Goal: Task Accomplishment & Management: Manage account settings

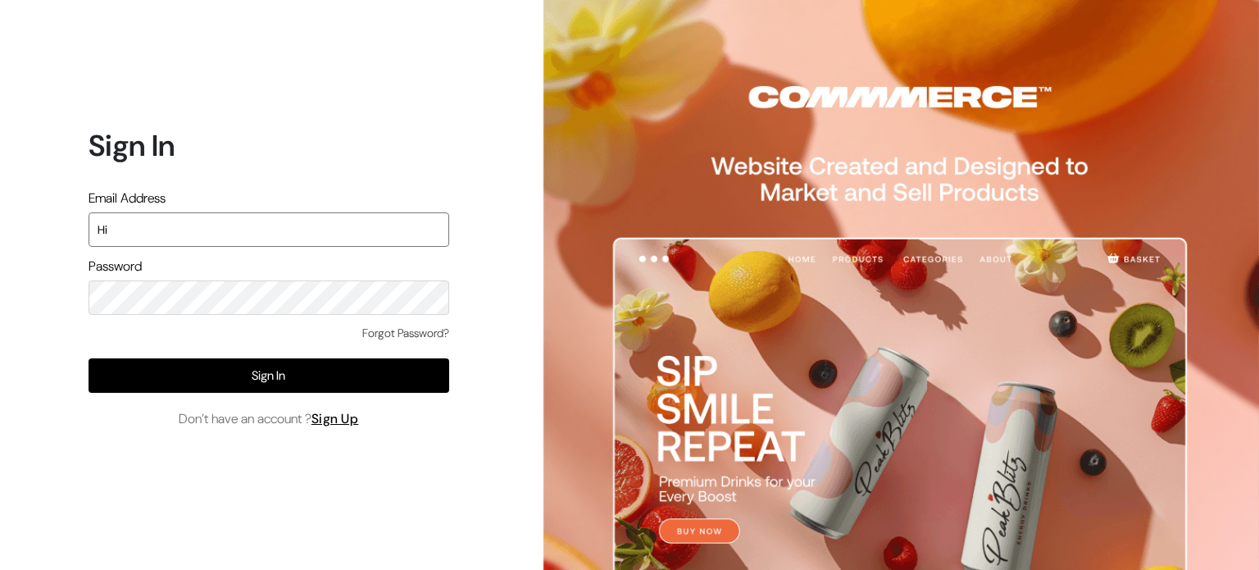
type input "H"
type input "himanshusiyal@gmail.com"
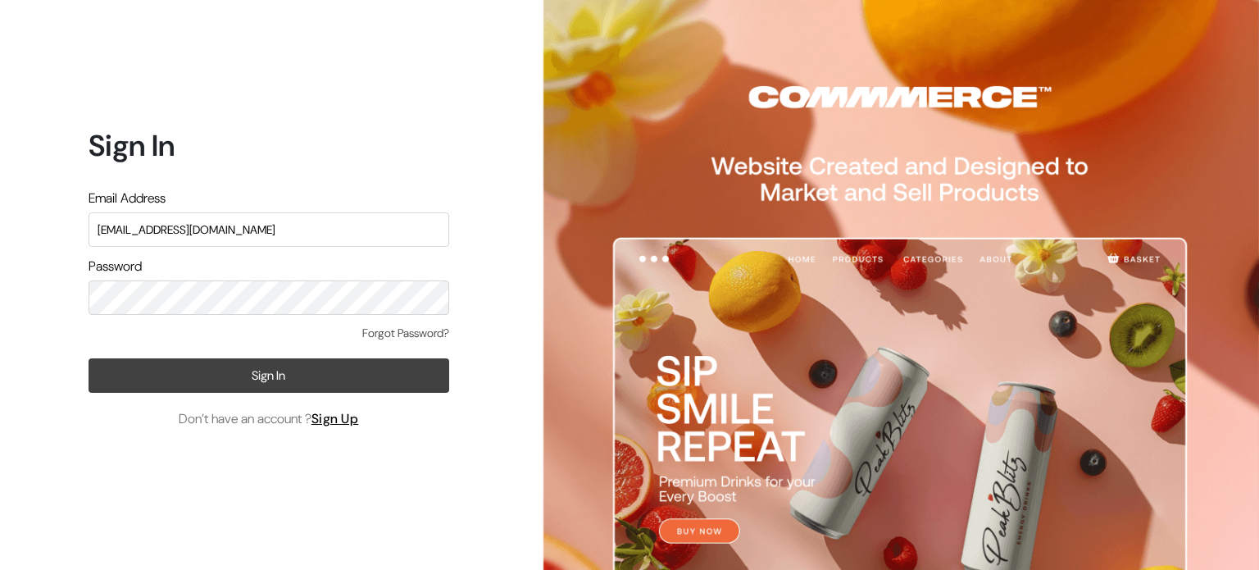
click at [300, 372] on button "Sign In" at bounding box center [269, 375] width 361 height 34
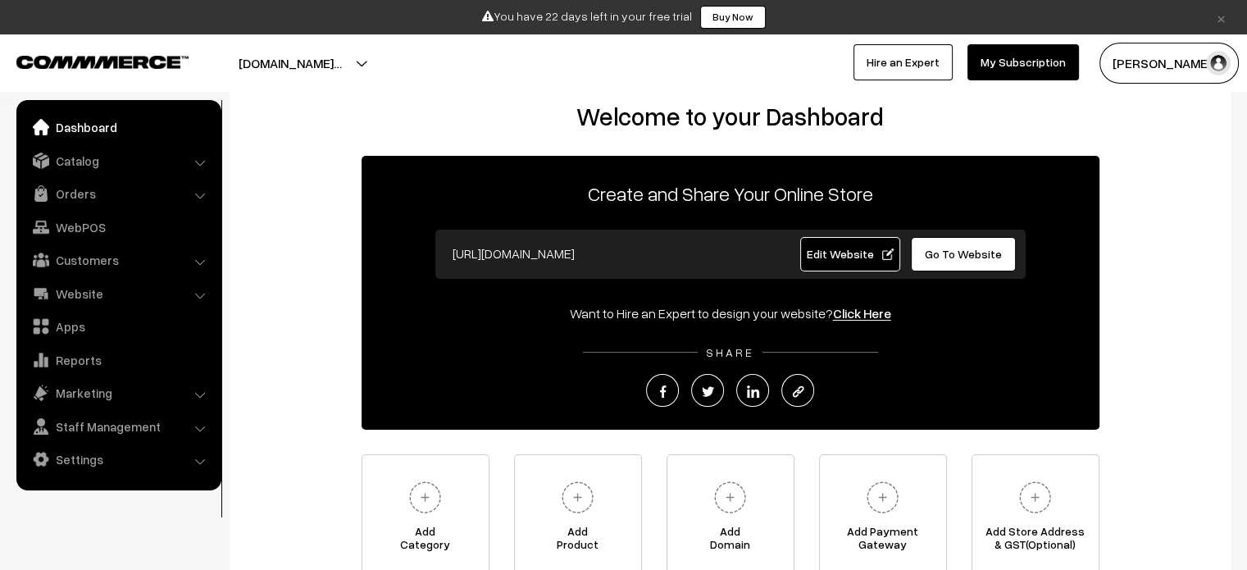
scroll to position [7, 0]
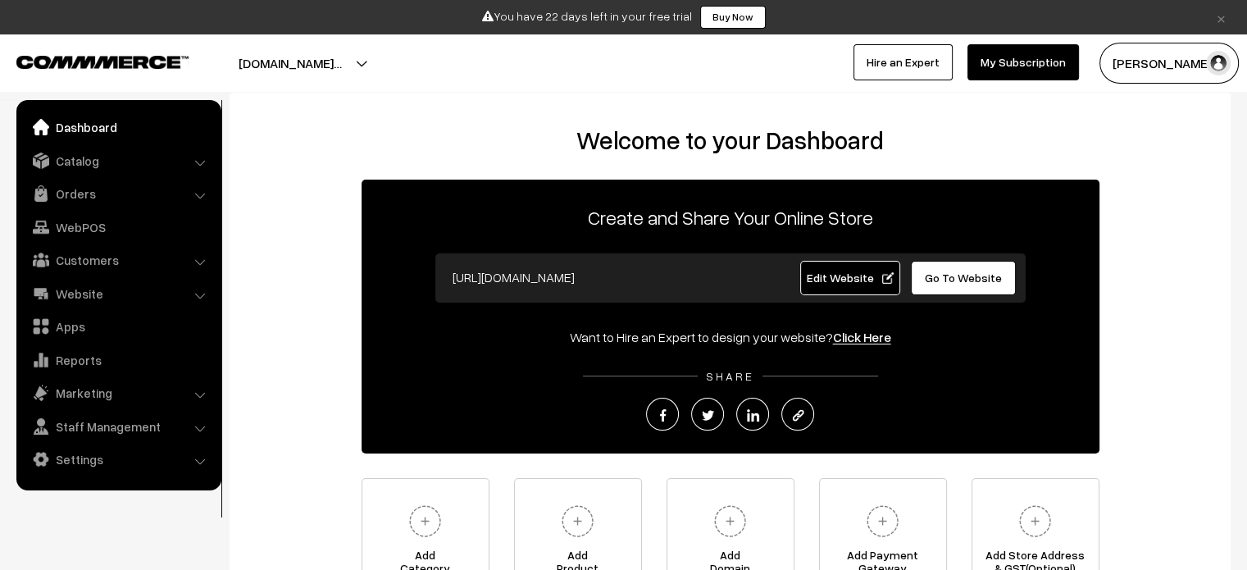
click at [399, 65] on button "[DOMAIN_NAME]…" at bounding box center [290, 63] width 218 height 41
click at [731, 283] on input "https://rawmanshu-calisthenics.commmerce.com" at bounding box center [606, 277] width 324 height 33
click at [617, 275] on input "https://rawmanshu-calisthenics.commmerce.com" at bounding box center [606, 277] width 324 height 33
drag, startPoint x: 699, startPoint y: 281, endPoint x: 493, endPoint y: 268, distance: 207.0
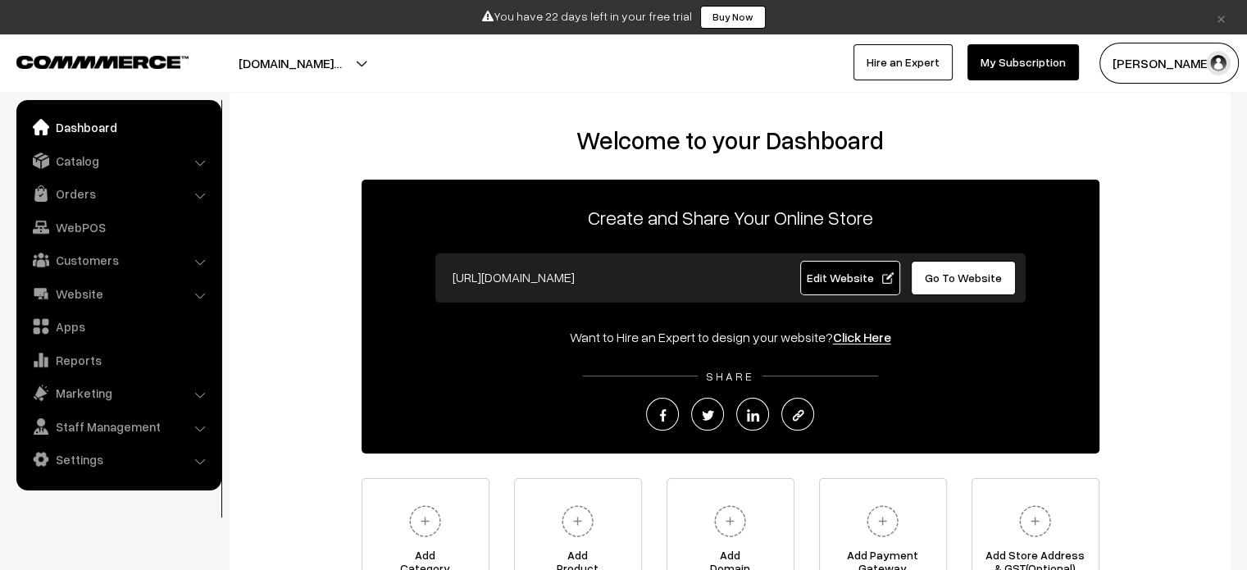
click at [493, 268] on input "https://rawmanshu-calisthenics.commmerce.com" at bounding box center [606, 277] width 324 height 33
click at [492, 276] on input "https://rawmanshu-calisthenics.commmerce.com" at bounding box center [606, 277] width 324 height 33
click at [492, 275] on input "https://rawmanshu-calisthenics.commmerce.com" at bounding box center [606, 277] width 324 height 33
drag, startPoint x: 700, startPoint y: 280, endPoint x: 493, endPoint y: 262, distance: 208.3
click at [493, 262] on input "https://rawmanshu-calisthenics.commmerce.com" at bounding box center [606, 277] width 324 height 33
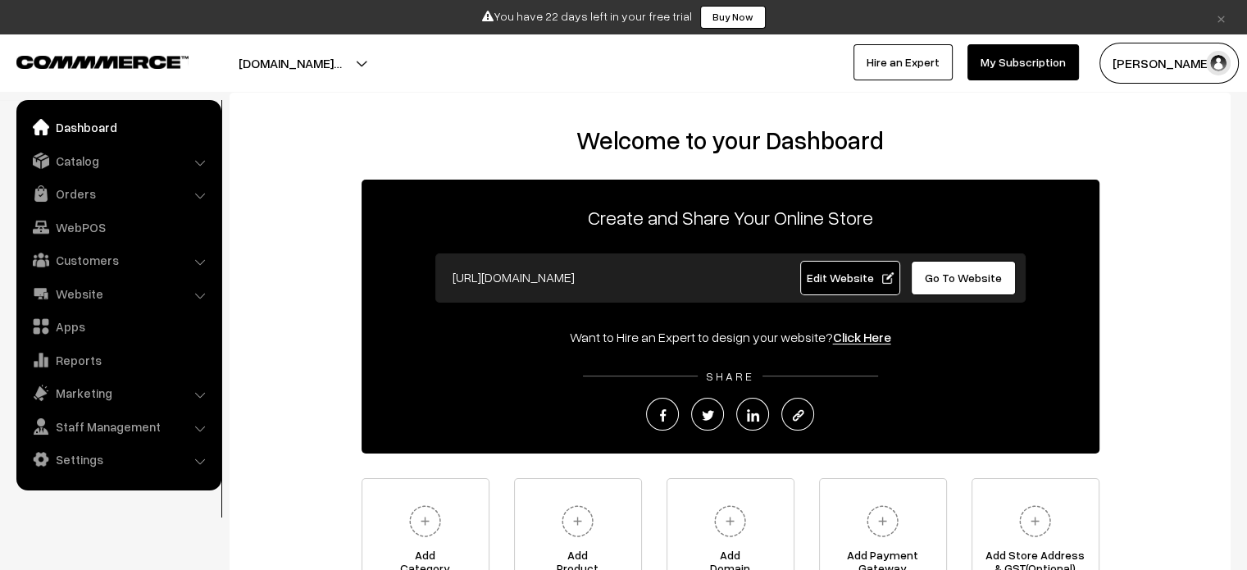
click at [493, 262] on input "https://rawmanshu-calisthenics.commmerce.com" at bounding box center [606, 277] width 324 height 33
click at [826, 275] on span "Edit Website" at bounding box center [850, 278] width 88 height 14
click at [120, 280] on link "Website" at bounding box center [117, 294] width 195 height 30
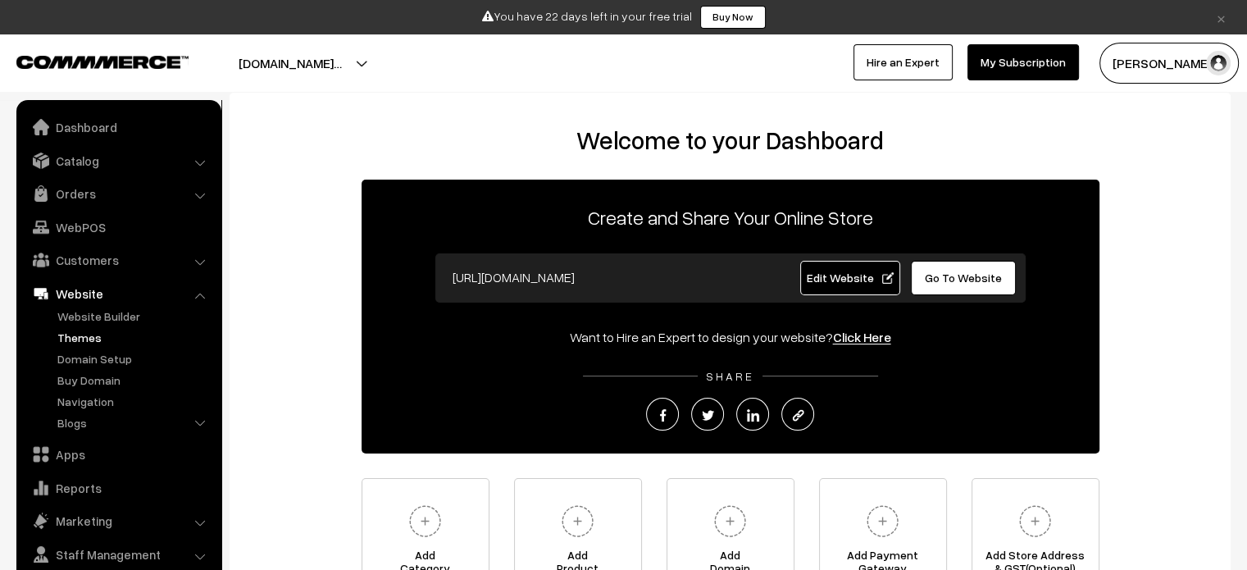
click at [103, 332] on link "Themes" at bounding box center [134, 337] width 162 height 17
click at [79, 332] on link "Themes" at bounding box center [134, 337] width 162 height 17
click at [80, 338] on link "Themes" at bounding box center [134, 337] width 162 height 17
click at [96, 292] on link "Website" at bounding box center [117, 294] width 195 height 30
click at [102, 307] on link "Website Builder" at bounding box center [134, 315] width 162 height 17
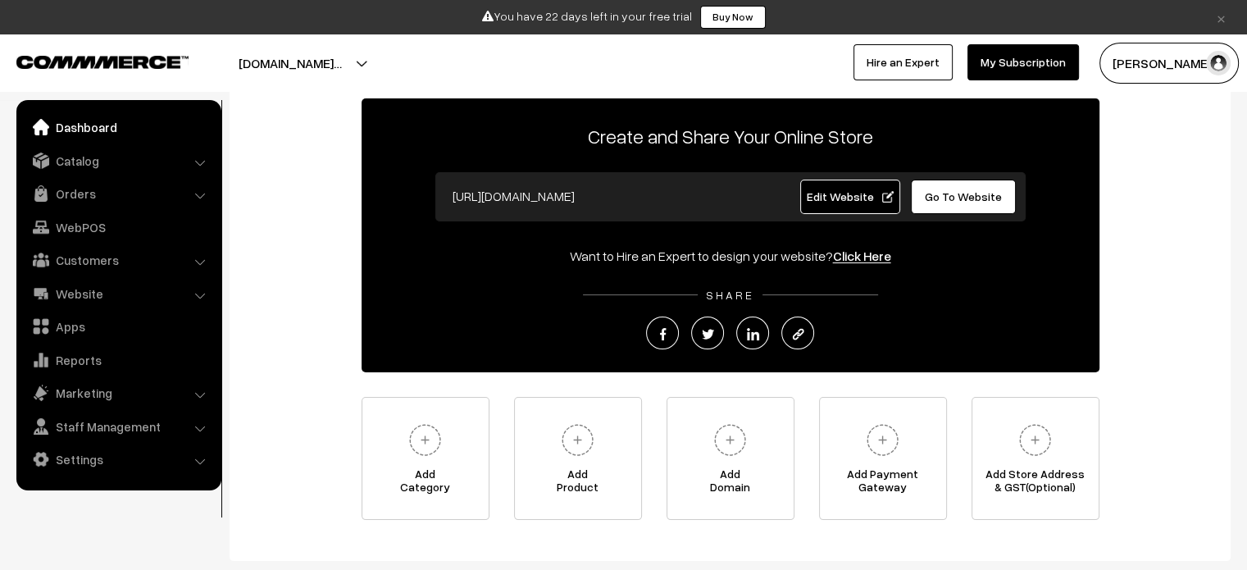
scroll to position [85, 0]
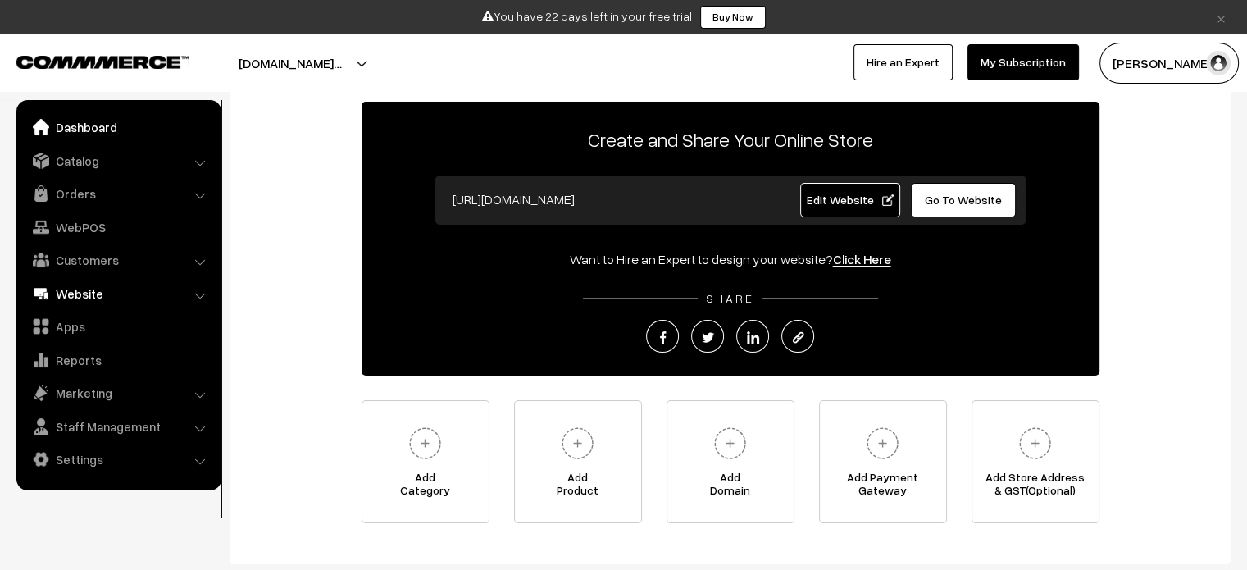
click at [71, 295] on link "Website" at bounding box center [117, 294] width 195 height 30
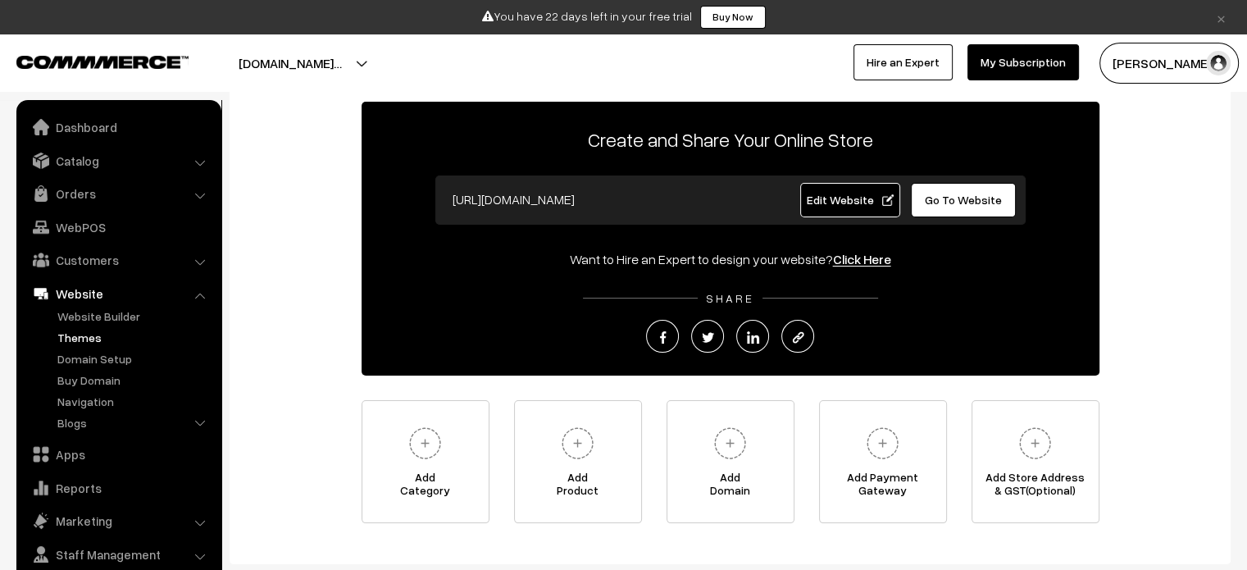
click at [85, 334] on link "Themes" at bounding box center [134, 337] width 162 height 17
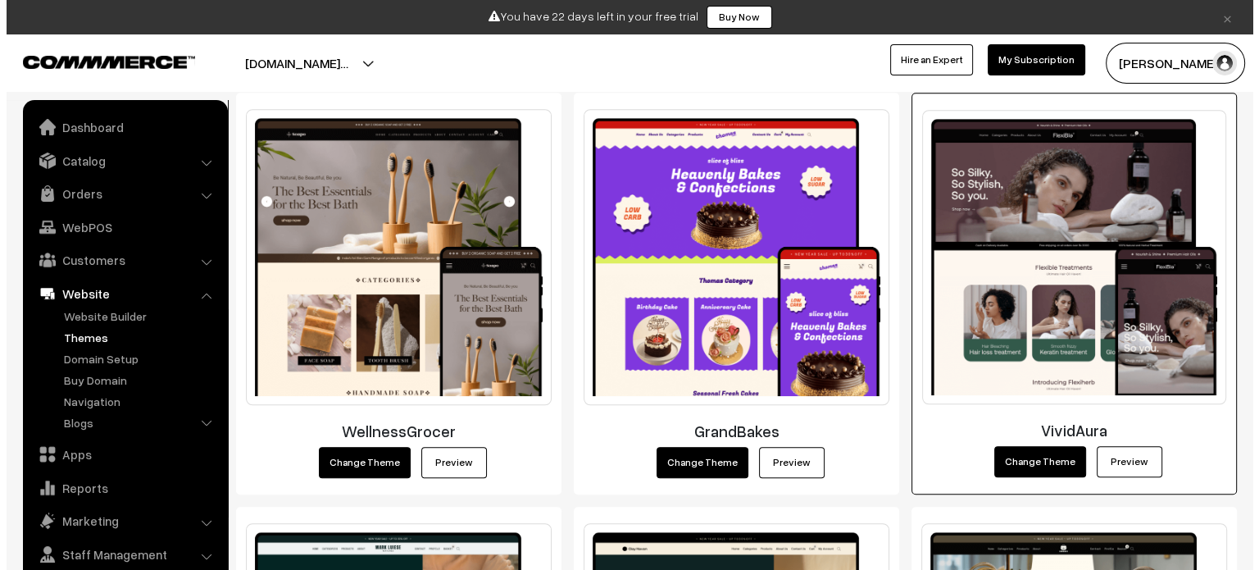
scroll to position [1103, 0]
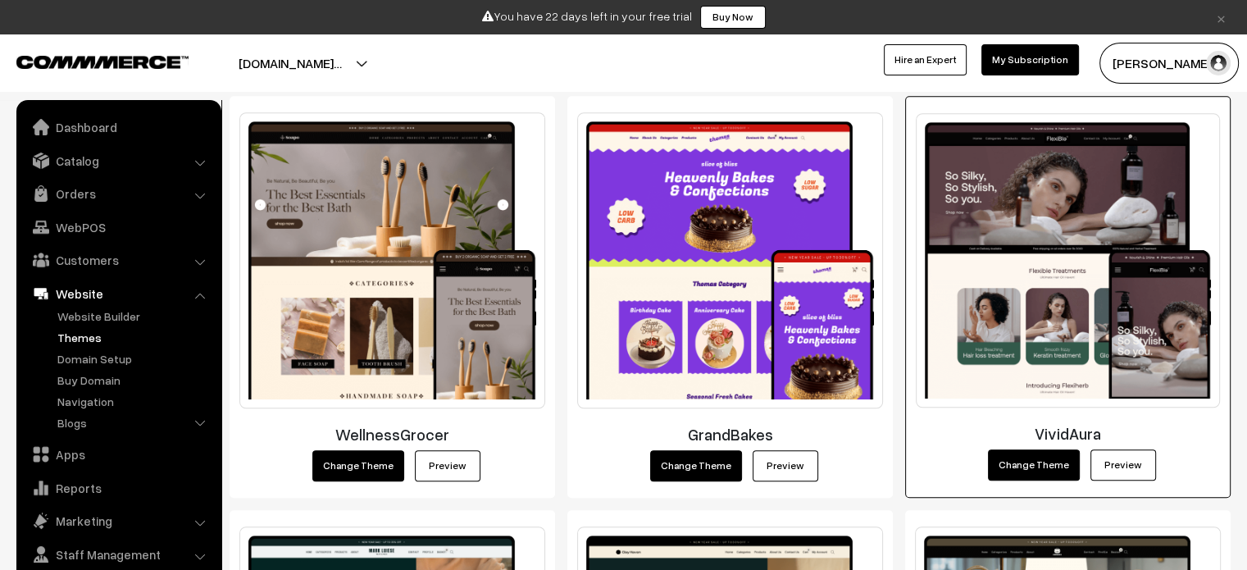
drag, startPoint x: 1258, startPoint y: 113, endPoint x: 1183, endPoint y: 326, distance: 226.1
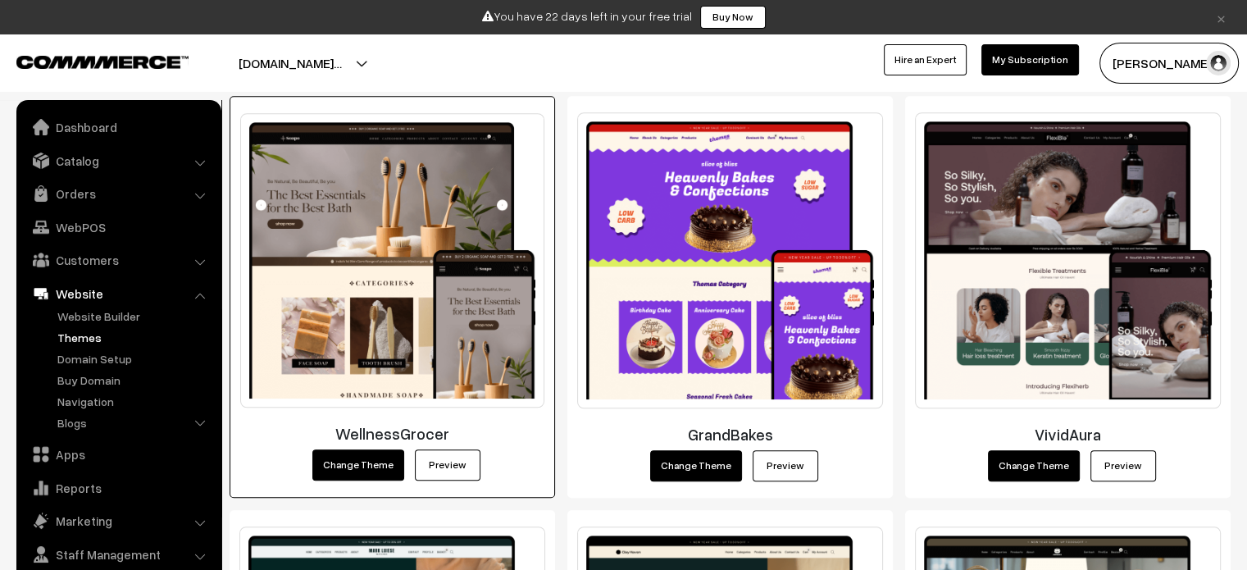
click at [362, 458] on button "Change Theme" at bounding box center [358, 464] width 92 height 31
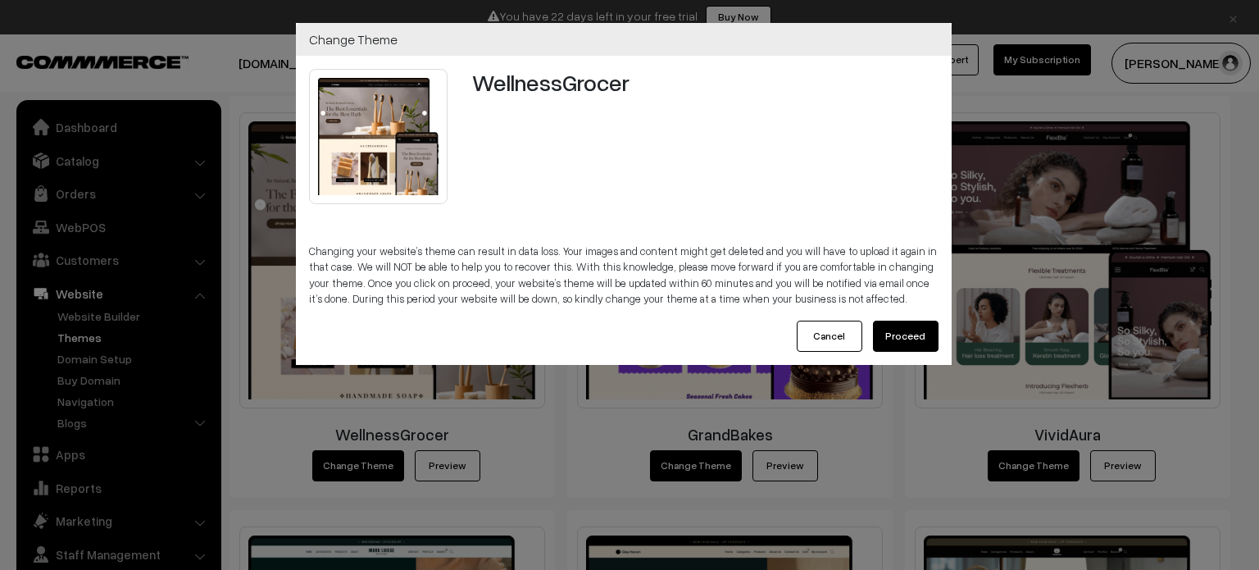
click at [904, 337] on button "Proceed" at bounding box center [906, 336] width 66 height 31
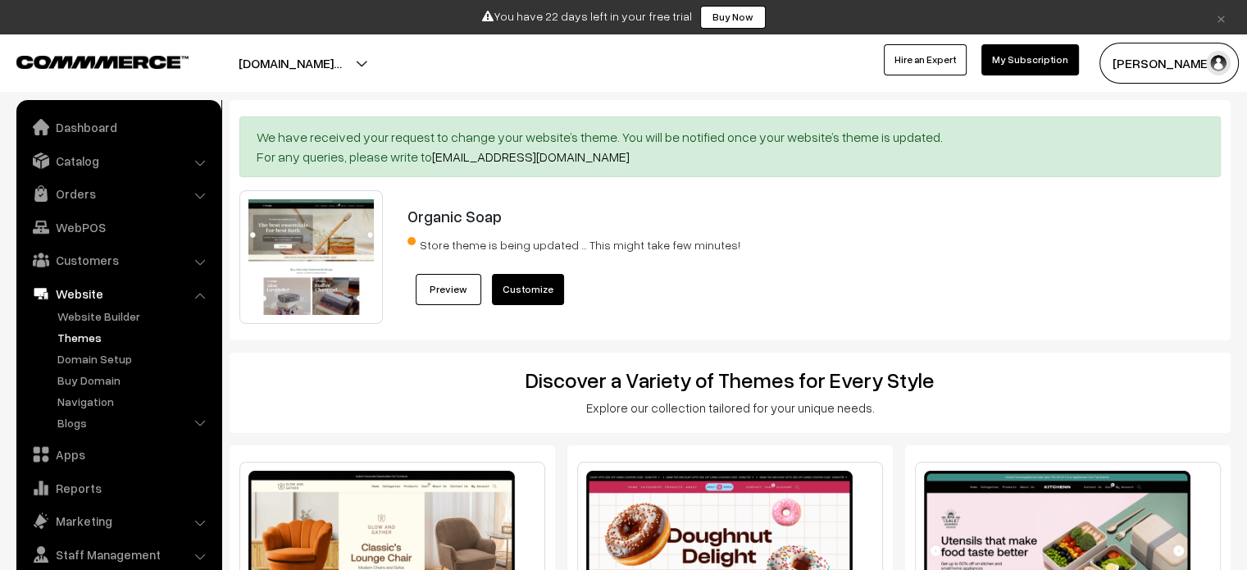
click at [528, 293] on link "Customize" at bounding box center [528, 289] width 72 height 31
click at [134, 192] on link "Orders" at bounding box center [117, 194] width 195 height 30
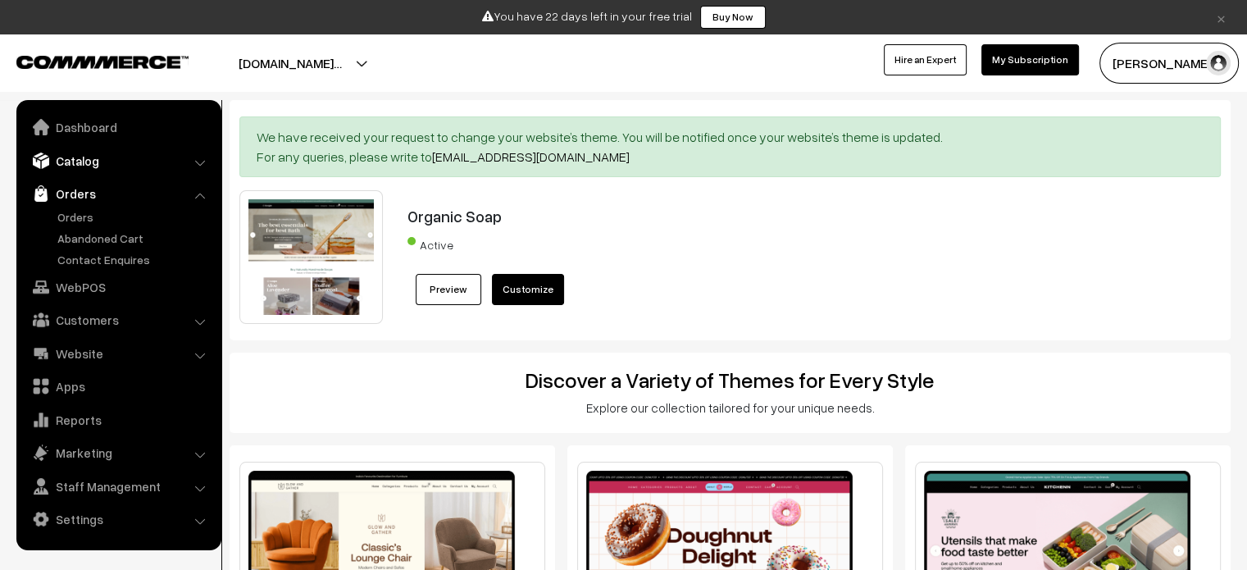
click at [133, 169] on link "Catalog" at bounding box center [117, 161] width 195 height 30
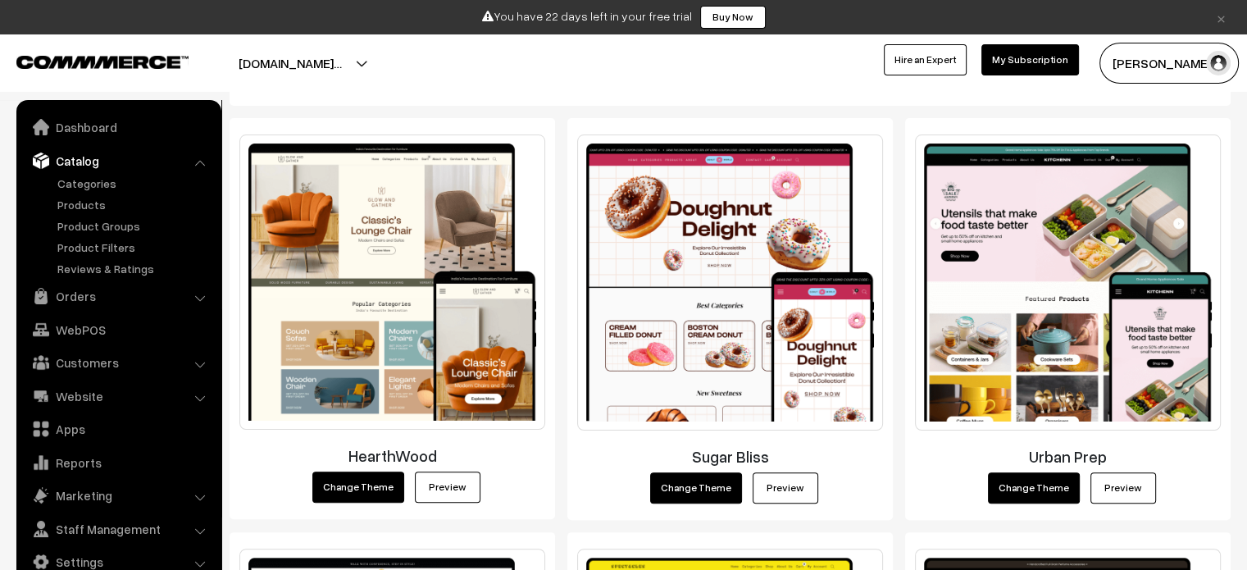
scroll to position [331, 0]
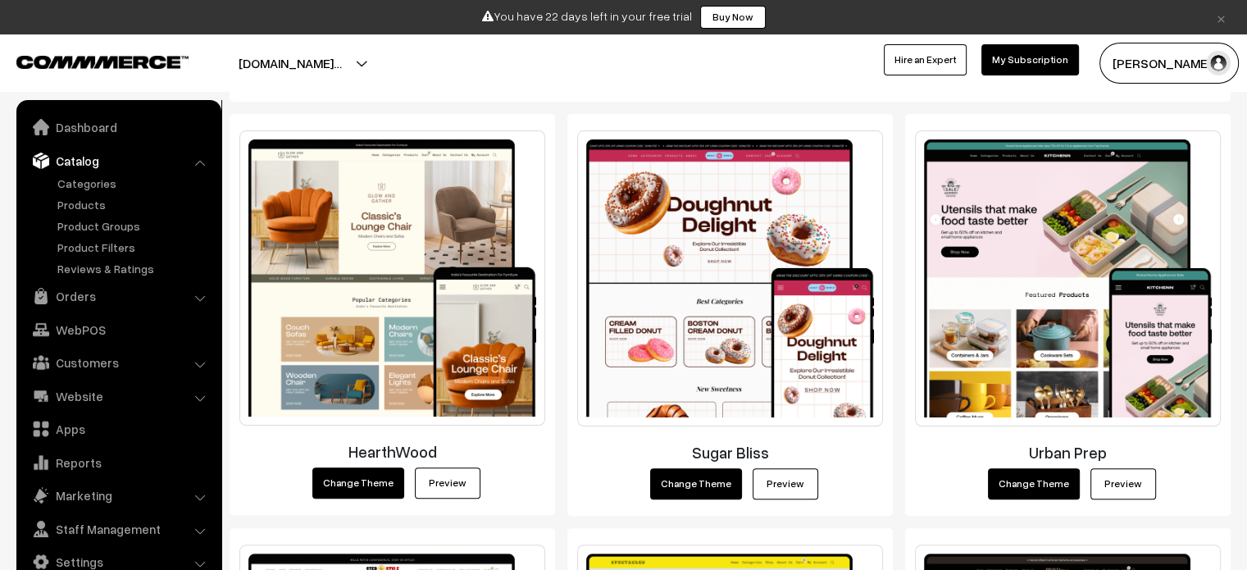
click at [200, 528] on li "Staff Management Backend Users" at bounding box center [118, 529] width 197 height 30
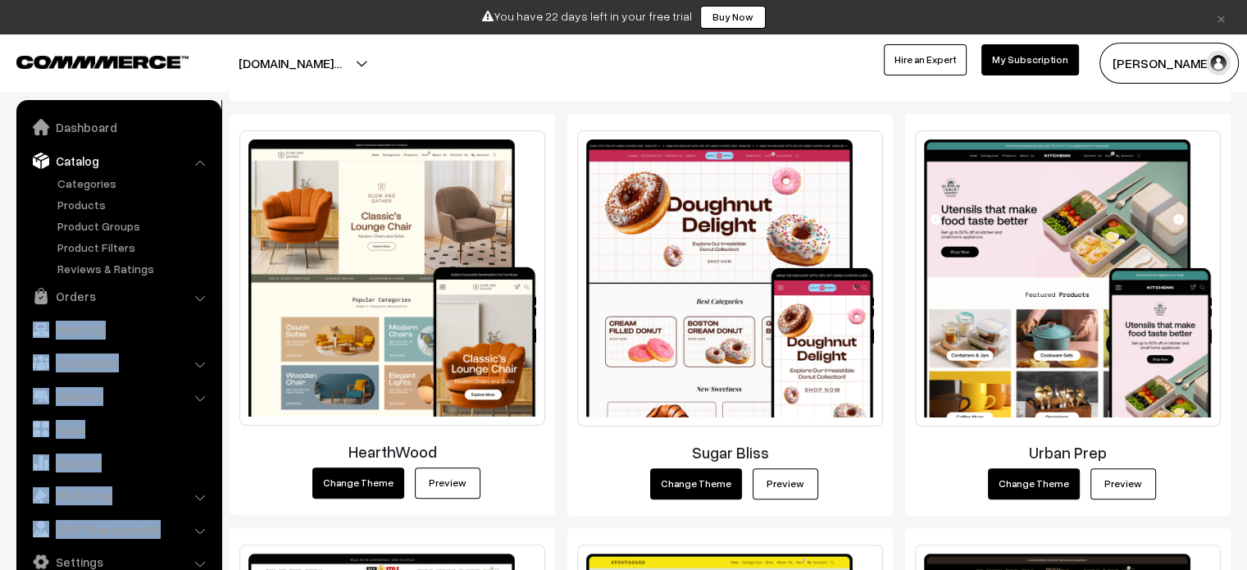
drag, startPoint x: 6, startPoint y: 324, endPoint x: 0, endPoint y: 544, distance: 219.8
click at [0, 544] on nav "Dashboard Catalog" at bounding box center [110, 385] width 221 height 570
click at [102, 553] on link "Settings" at bounding box center [117, 562] width 195 height 30
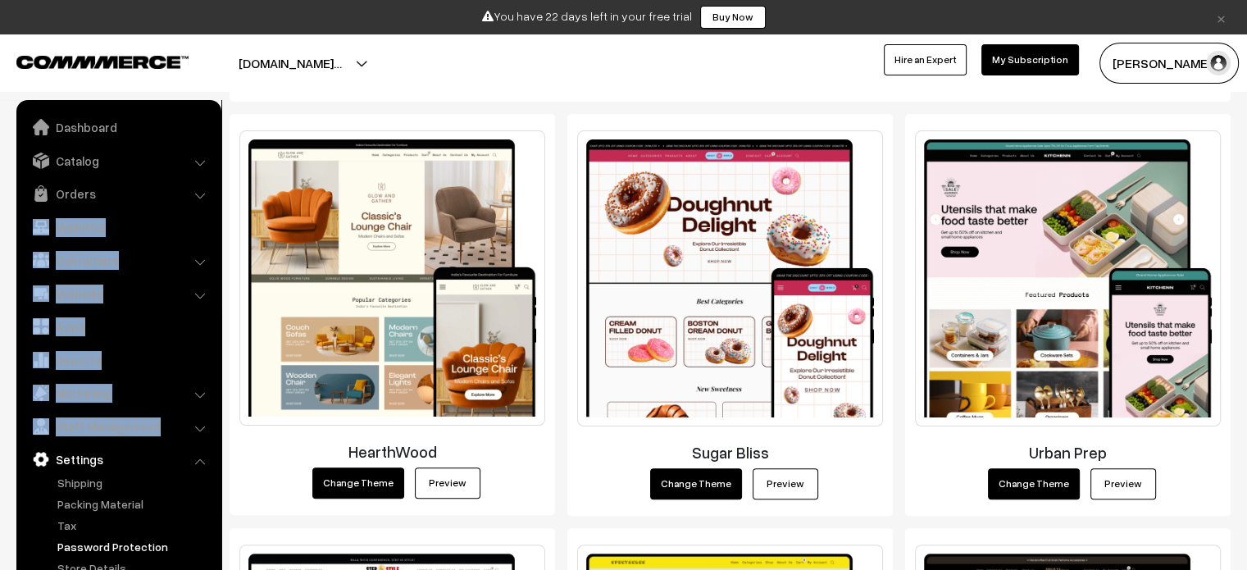
click at [140, 543] on link "Password Protection" at bounding box center [134, 546] width 162 height 17
click at [140, 560] on link "Store Details" at bounding box center [134, 567] width 162 height 17
click at [131, 544] on link "Password Protection" at bounding box center [134, 546] width 162 height 17
click at [93, 502] on link "Packing Material" at bounding box center [134, 503] width 162 height 17
click at [80, 487] on link "Shipping" at bounding box center [134, 482] width 162 height 17
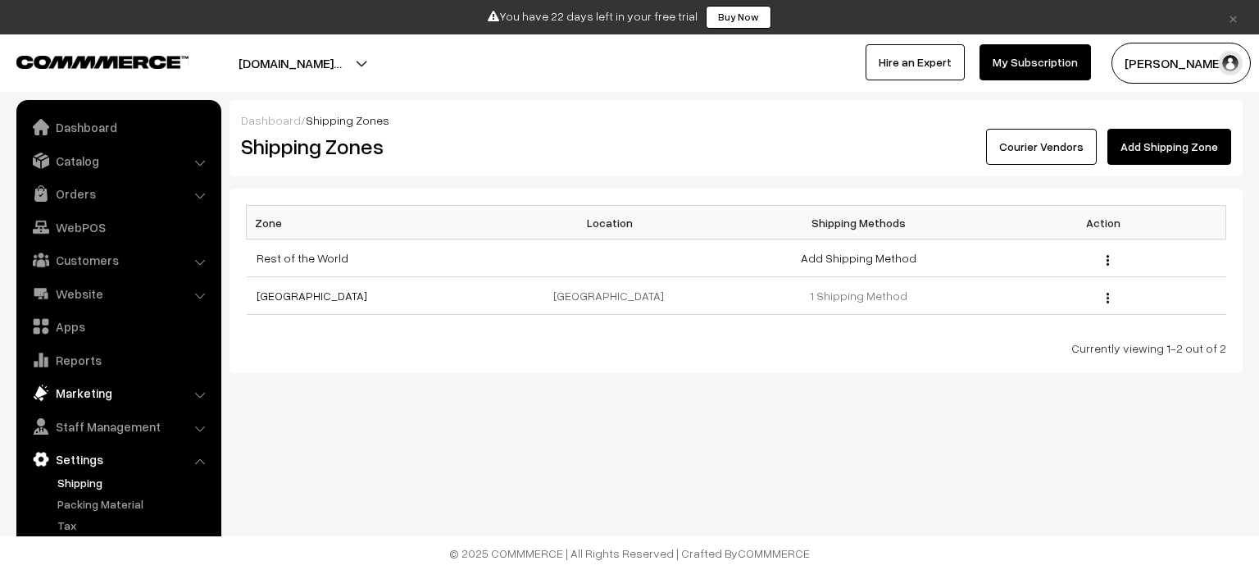
click at [93, 389] on link "Marketing" at bounding box center [117, 393] width 195 height 30
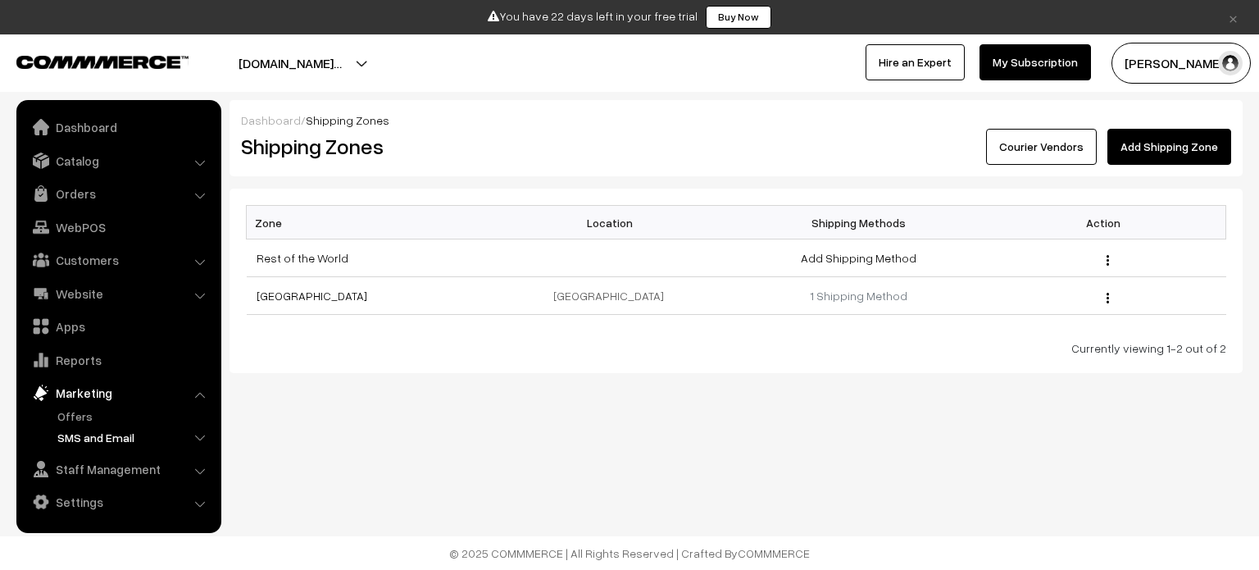
click at [101, 435] on link "SMS and Email" at bounding box center [134, 437] width 162 height 17
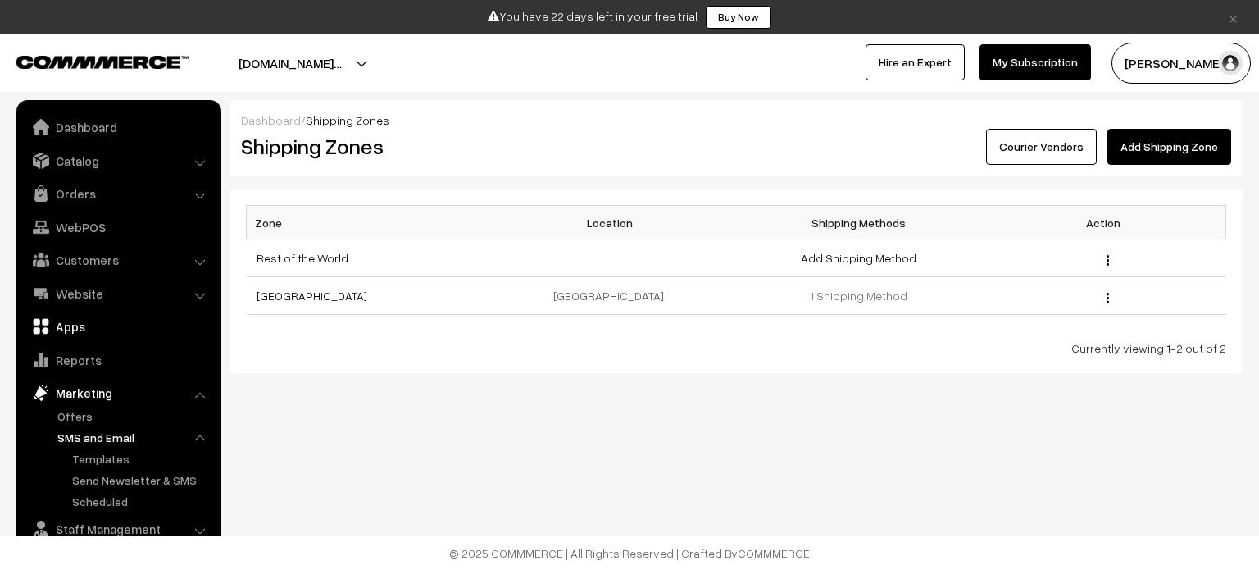
click at [69, 322] on link "Apps" at bounding box center [117, 327] width 195 height 30
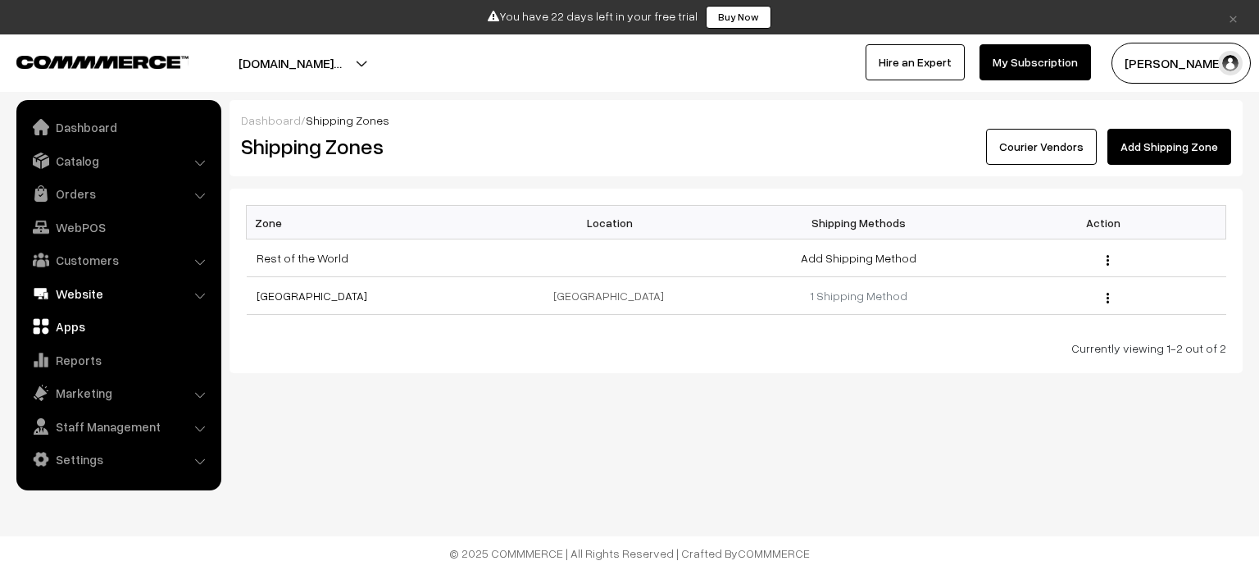
click at [78, 289] on link "Website" at bounding box center [117, 294] width 195 height 30
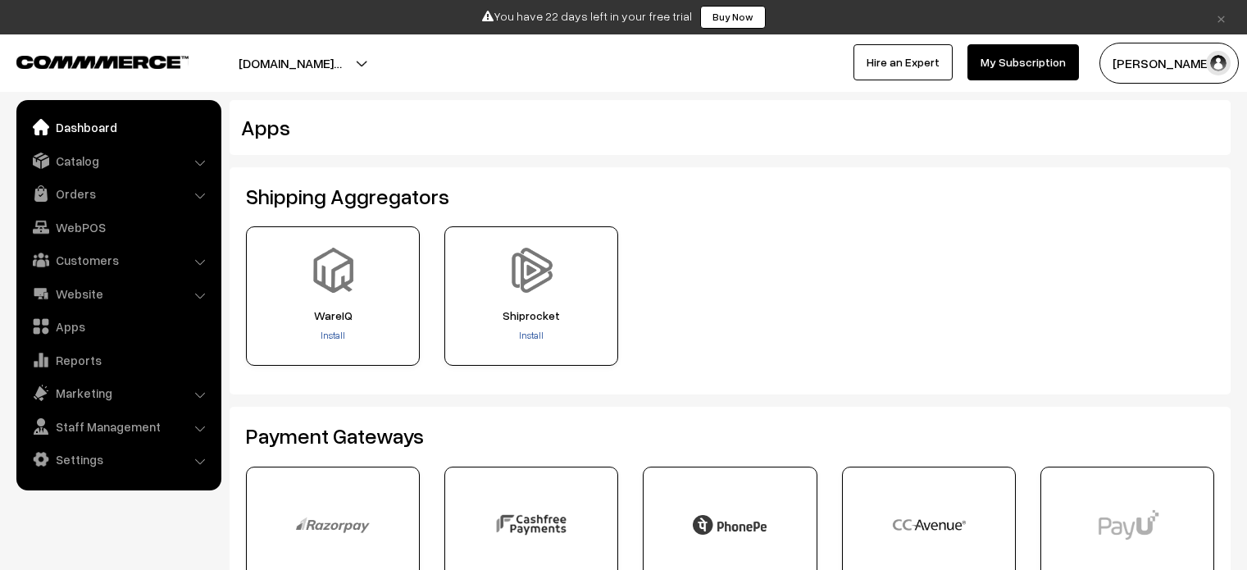
scroll to position [271, 0]
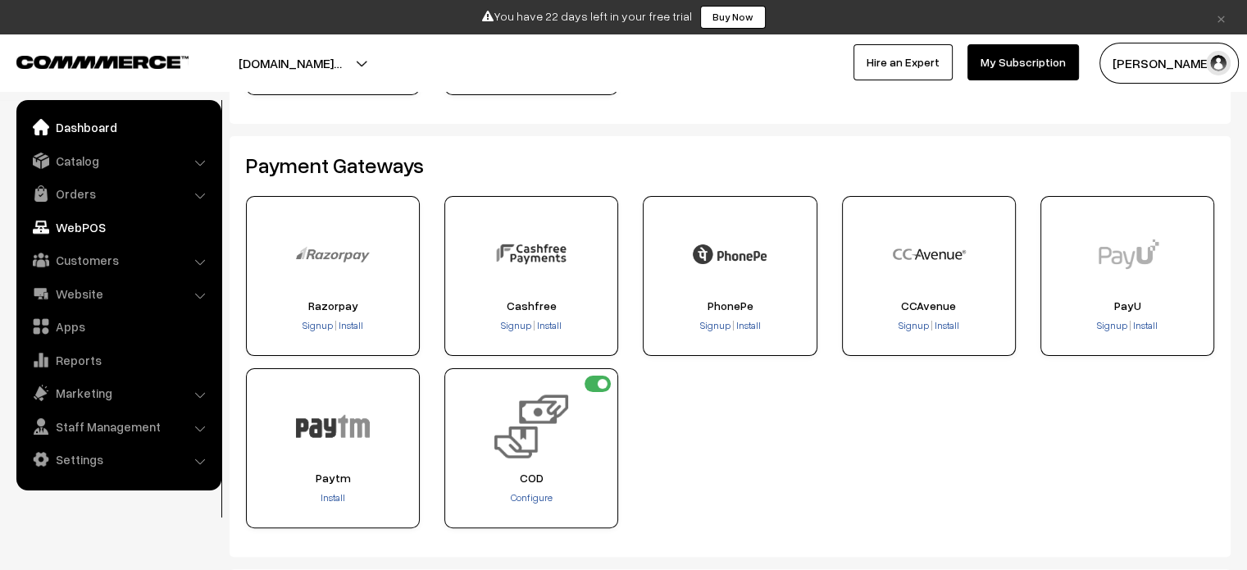
click at [90, 231] on link "WebPOS" at bounding box center [117, 227] width 195 height 30
click at [84, 204] on link "Orders" at bounding box center [117, 194] width 195 height 30
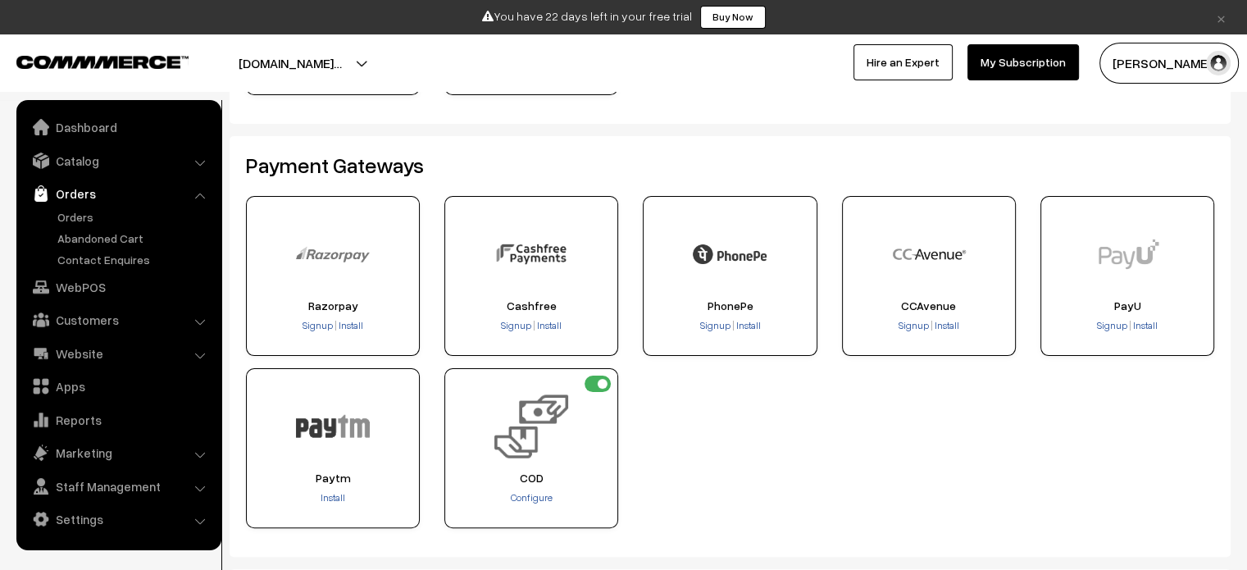
click at [76, 175] on ul "Dashboard Catalog" at bounding box center [118, 325] width 205 height 450
click at [76, 166] on link "Catalog" at bounding box center [117, 161] width 195 height 30
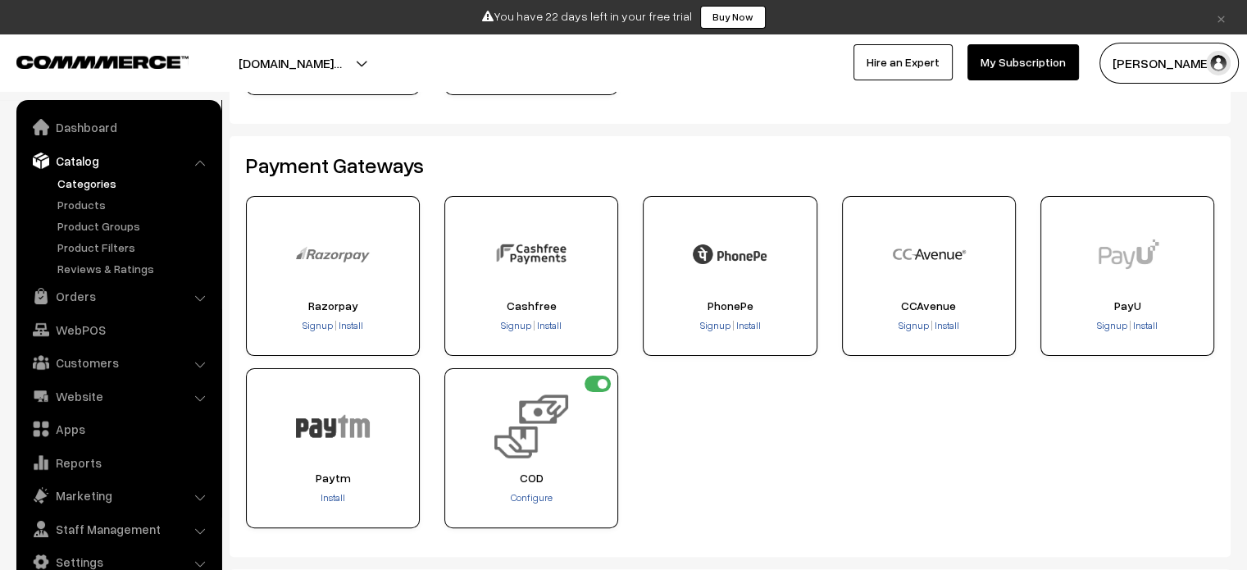
click at [85, 189] on link "Categories" at bounding box center [134, 183] width 162 height 17
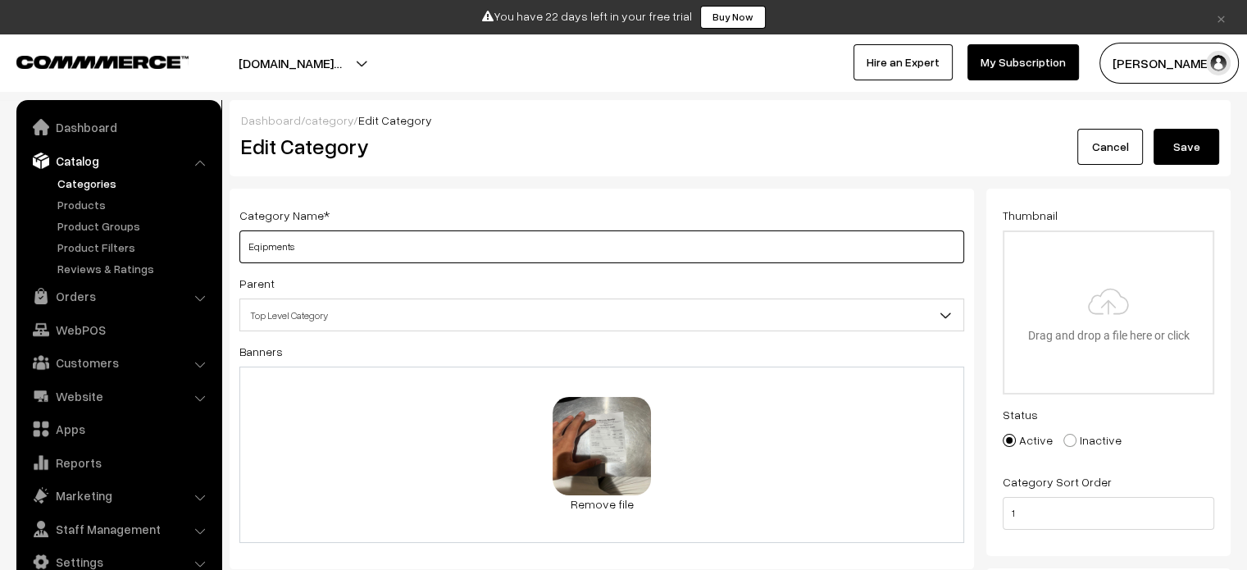
click at [262, 250] on input "Eqipments" at bounding box center [601, 246] width 725 height 33
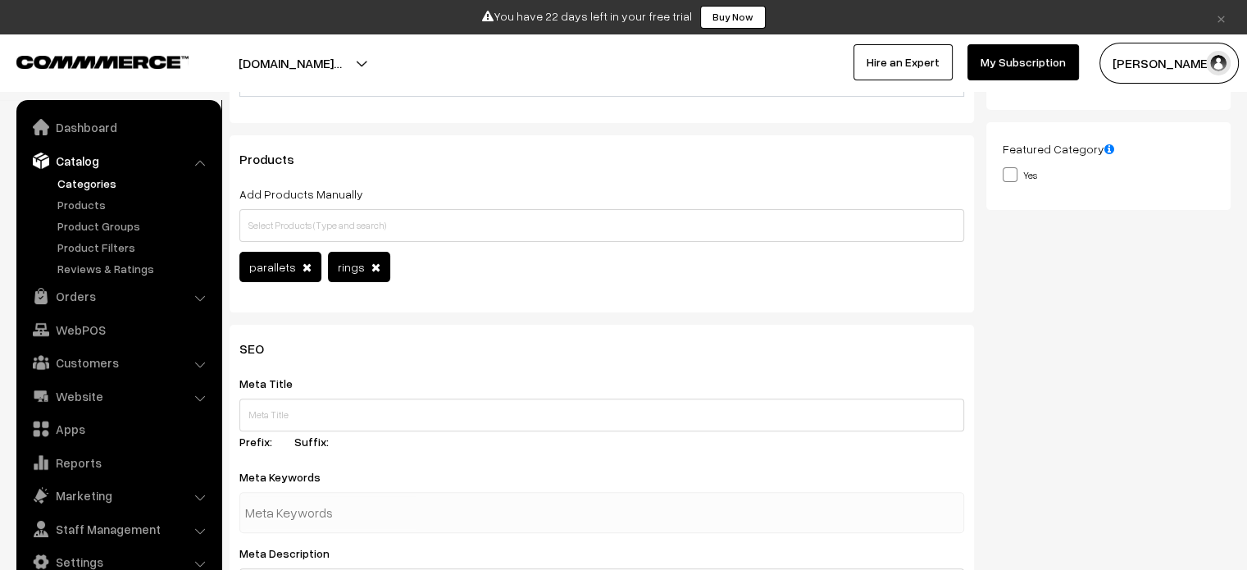
scroll to position [442, 0]
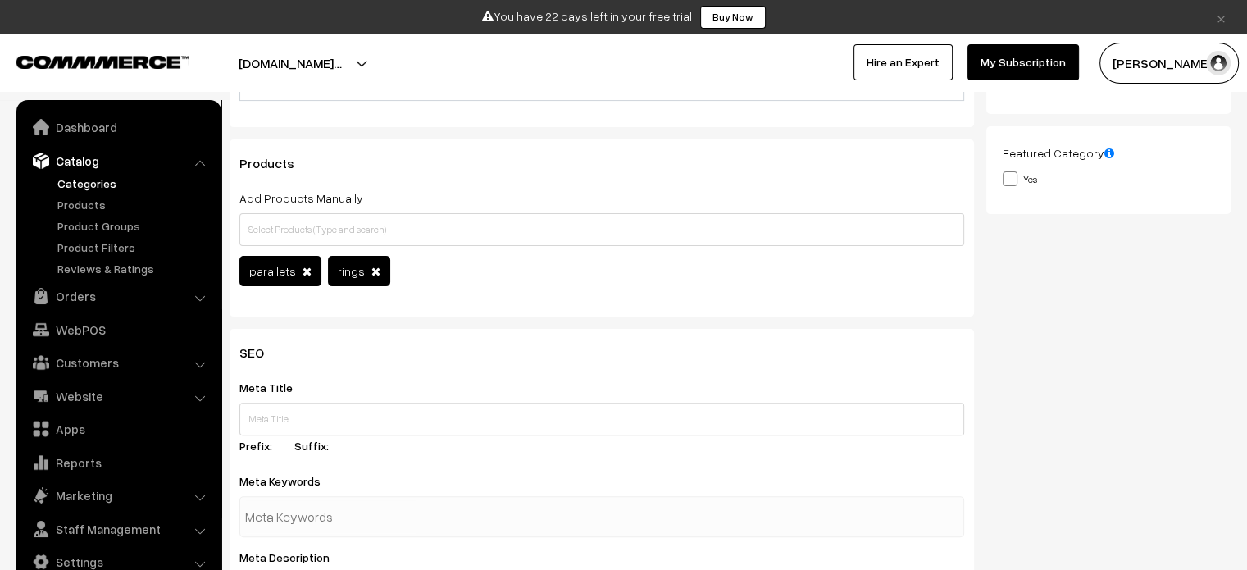
type input "Equipments"
click at [371, 271] on span at bounding box center [375, 271] width 9 height 11
click at [253, 275] on span "parallets" at bounding box center [272, 271] width 47 height 14
click at [371, 272] on span at bounding box center [375, 271] width 9 height 11
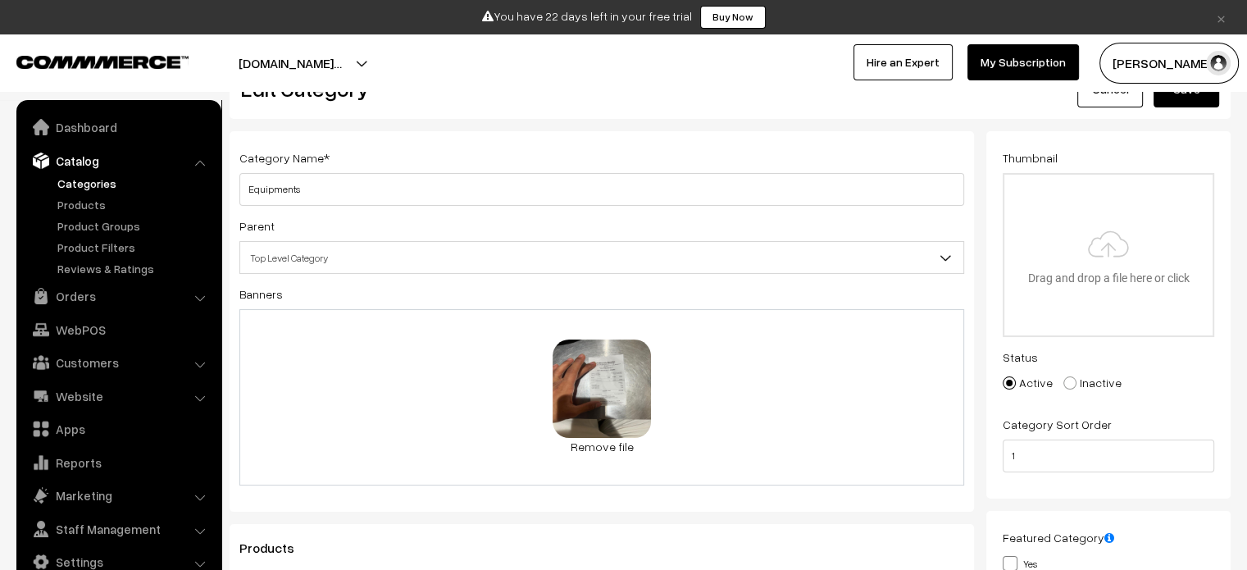
scroll to position [0, 0]
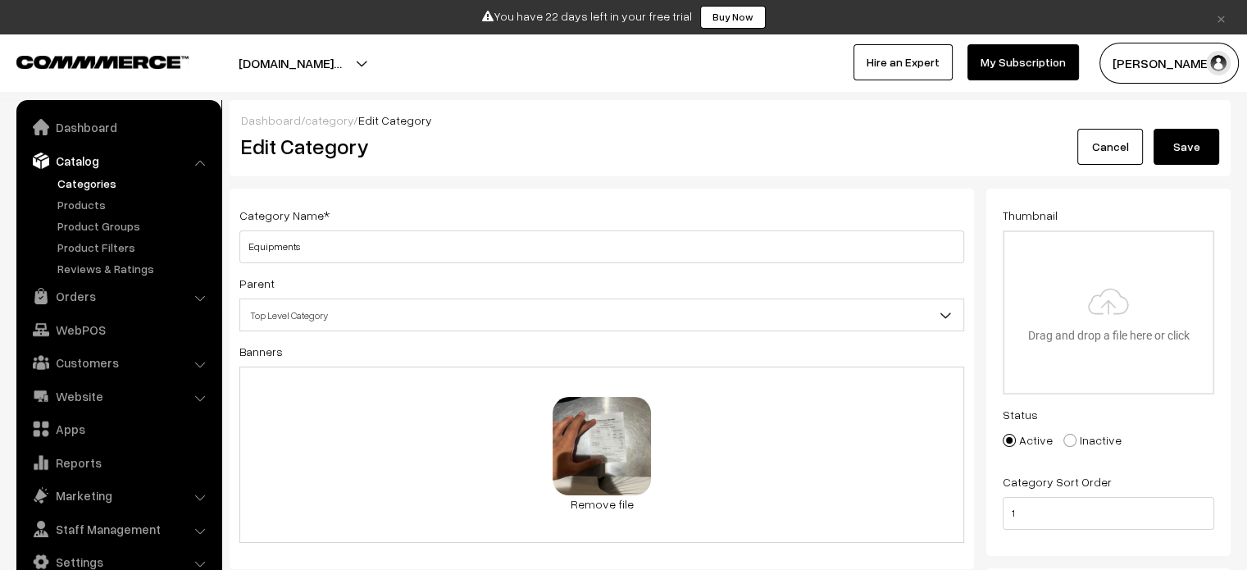
click at [1179, 142] on button "Save" at bounding box center [1187, 147] width 66 height 36
